Goal: Transaction & Acquisition: Purchase product/service

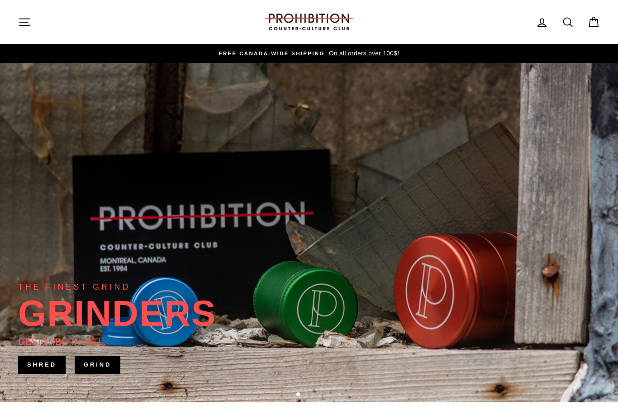
click at [20, 19] on icon "button" at bounding box center [24, 22] width 13 height 13
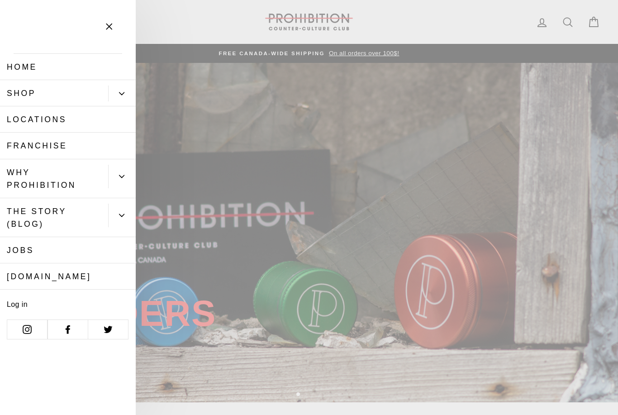
click at [126, 94] on button "Primary" at bounding box center [122, 94] width 28 height 16
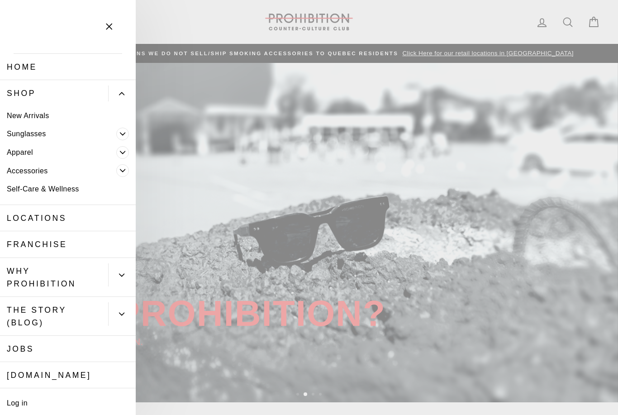
click at [124, 130] on span "Primary" at bounding box center [122, 134] width 13 height 13
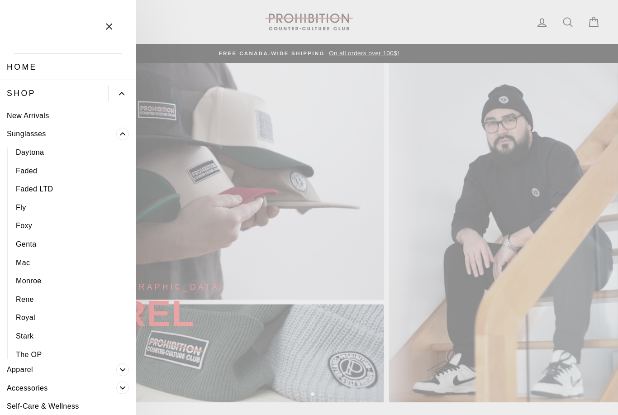
click at [38, 154] on link "Daytona" at bounding box center [68, 152] width 136 height 19
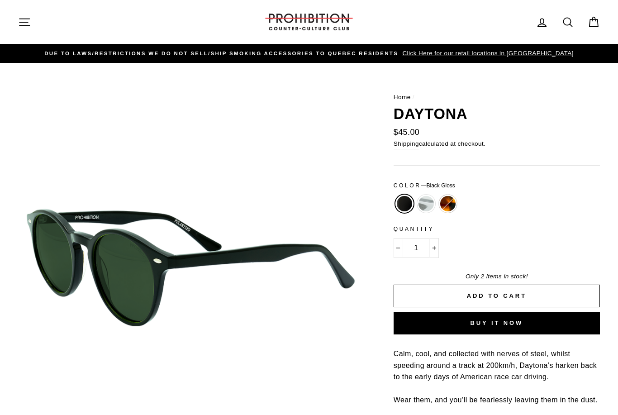
click at [24, 24] on icon "button" at bounding box center [24, 22] width 13 height 13
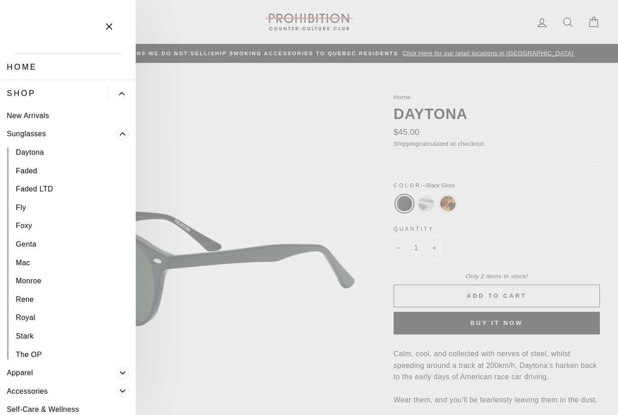
click at [33, 185] on link "Faded LTD" at bounding box center [68, 189] width 136 height 19
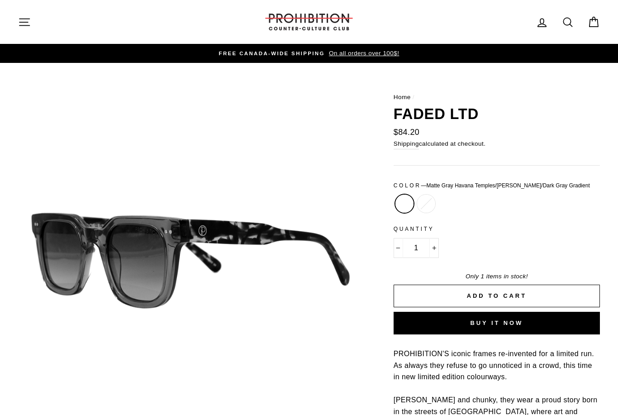
click at [25, 24] on icon "button" at bounding box center [24, 22] width 13 height 13
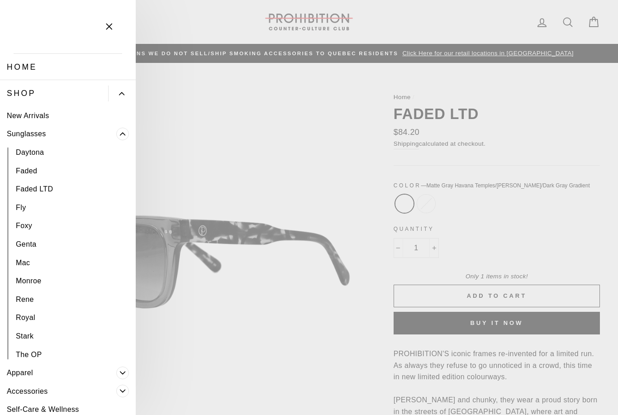
click at [35, 314] on link "Royal" at bounding box center [68, 318] width 136 height 19
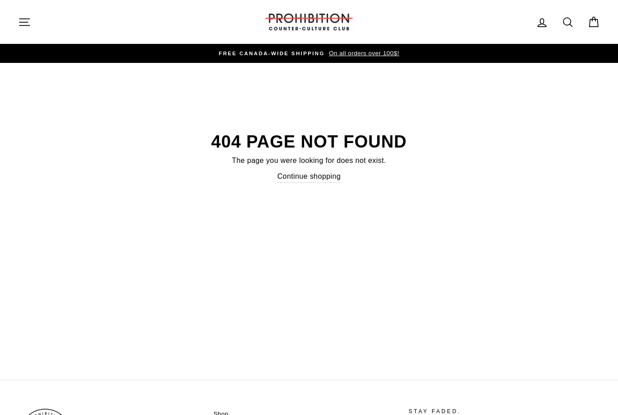
click at [30, 19] on icon "button" at bounding box center [24, 22] width 13 height 13
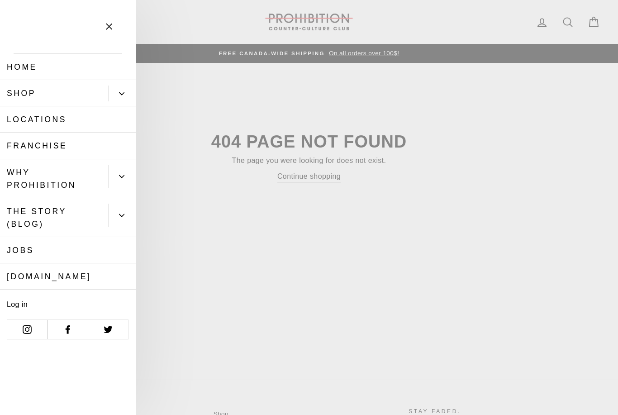
click at [34, 66] on link "Home" at bounding box center [68, 67] width 136 height 26
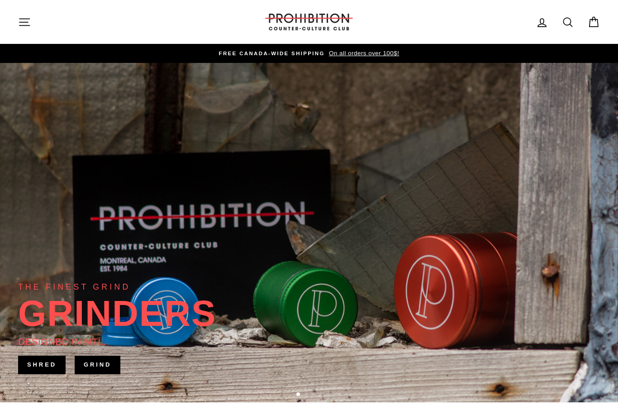
click at [569, 26] on icon at bounding box center [567, 22] width 13 height 13
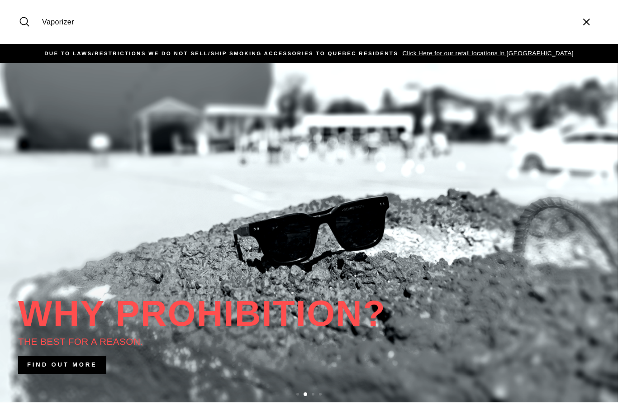
type input "Vaporizer"
click at [28, 22] on button "Search" at bounding box center [27, 22] width 19 height 30
